Goal: Information Seeking & Learning: Learn about a topic

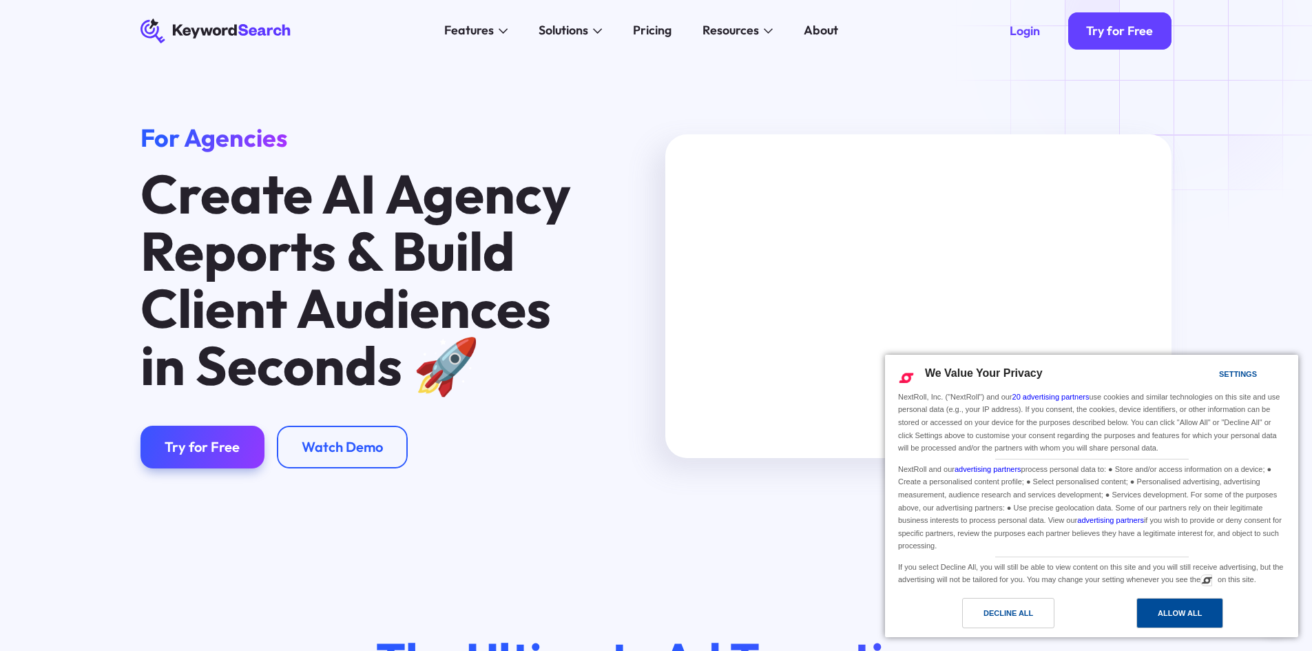
click at [1179, 604] on div "Allow All" at bounding box center [1179, 613] width 87 height 30
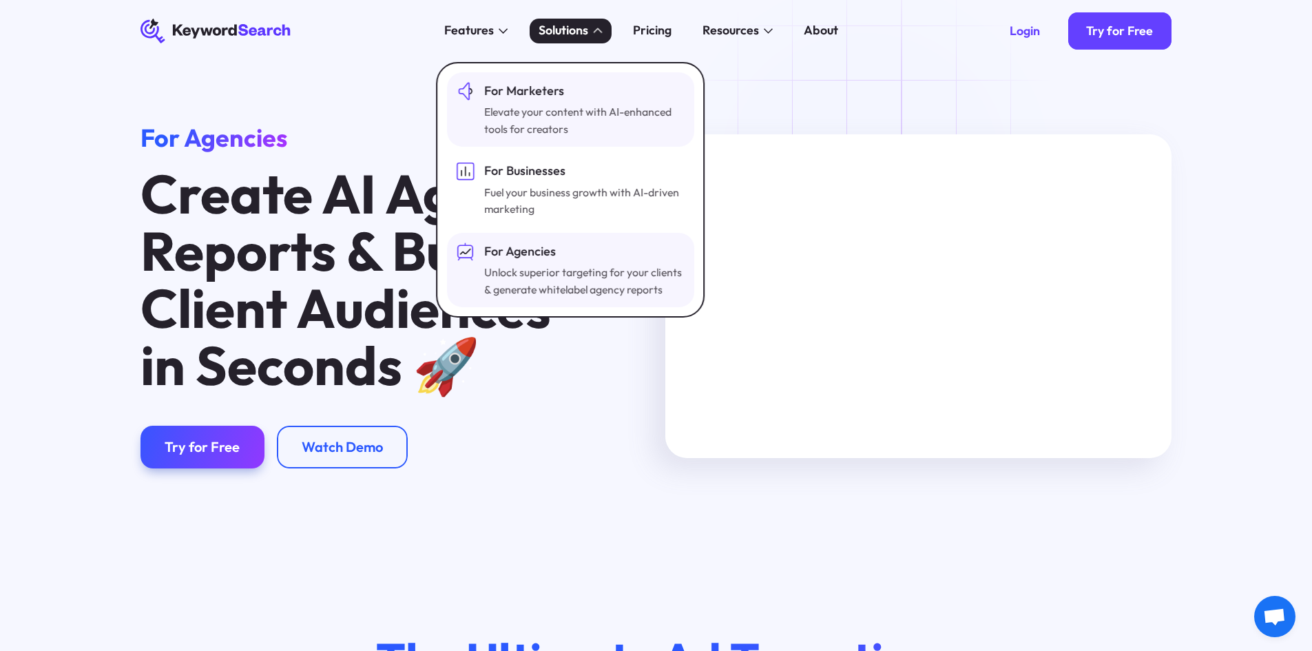
click at [596, 119] on div "Elevate your content with AI-enhanced tools for creators" at bounding box center [583, 120] width 198 height 34
